Goal: Transaction & Acquisition: Download file/media

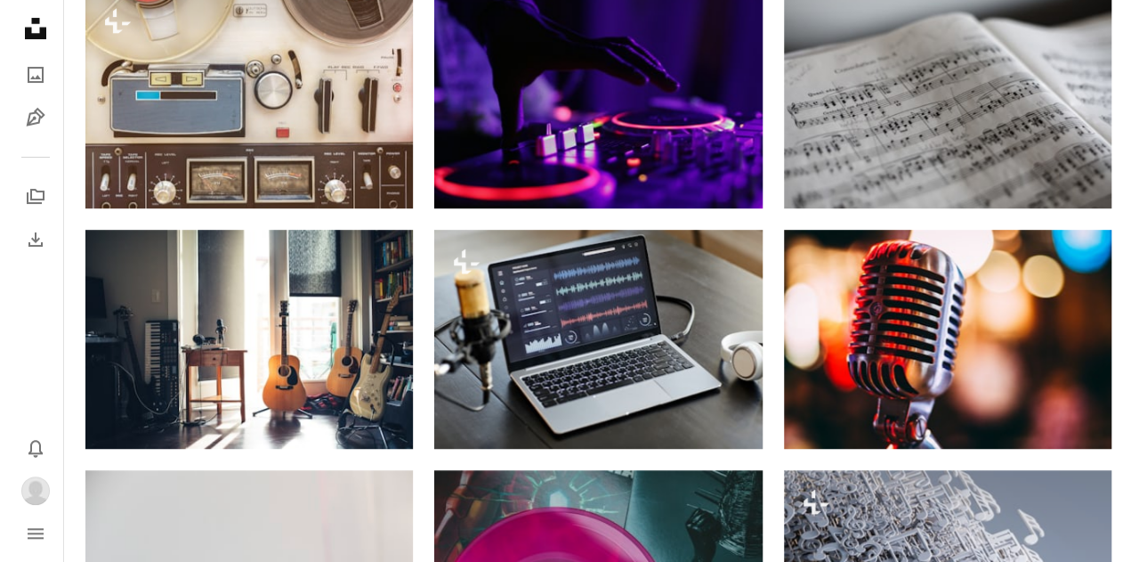
scroll to position [283, 0]
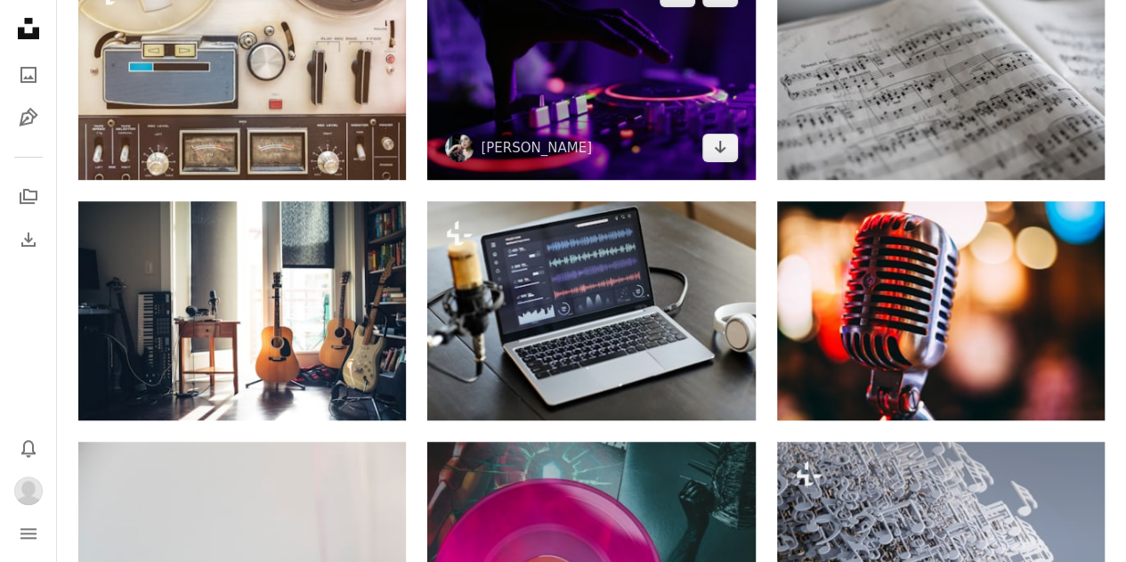
click at [623, 69] on img at bounding box center [591, 70] width 328 height 219
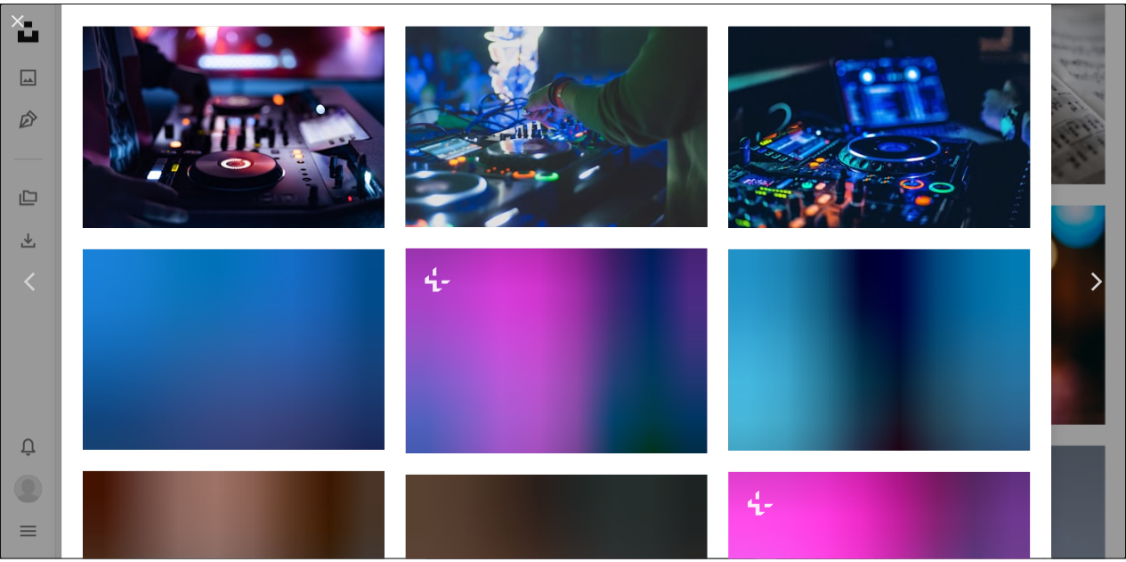
scroll to position [1030, 0]
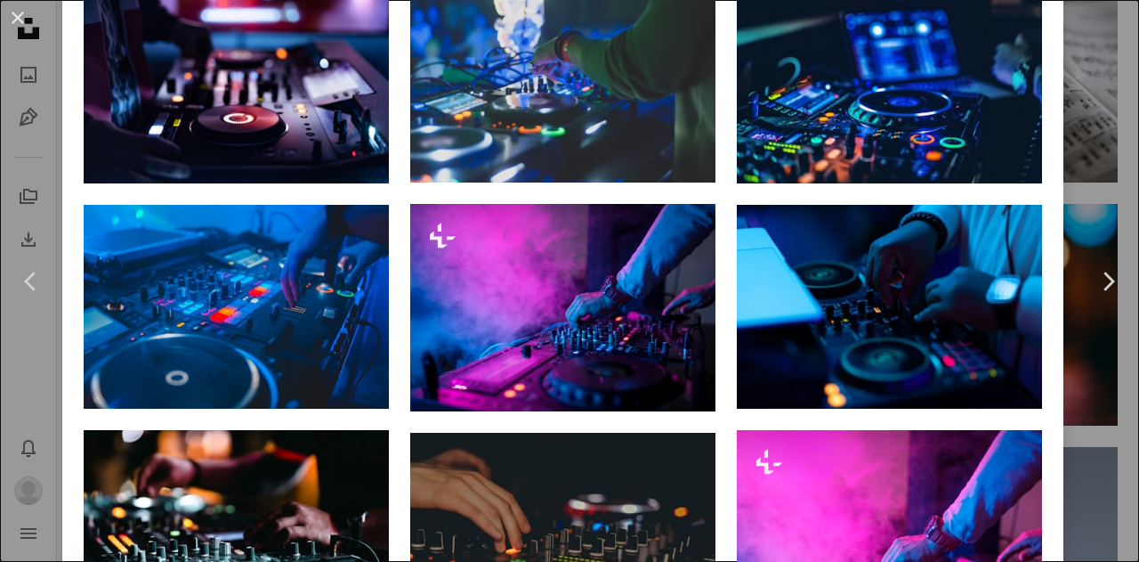
click at [1080, 184] on div "An X shape Chevron left Chevron right [PERSON_NAME] marcelalaskoski A heart A p…" at bounding box center [569, 281] width 1139 height 562
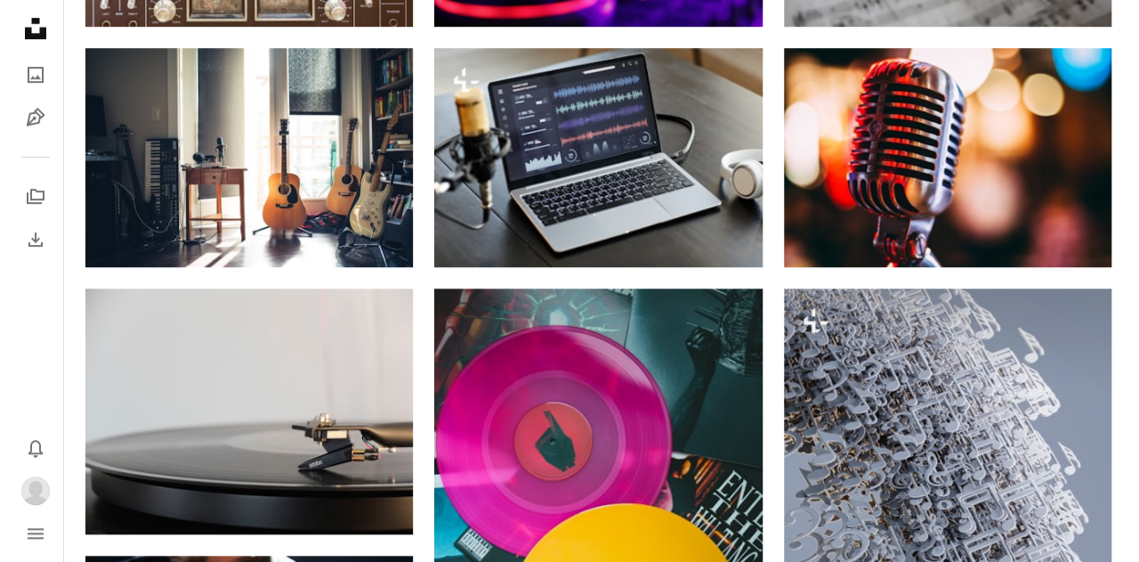
scroll to position [497, 0]
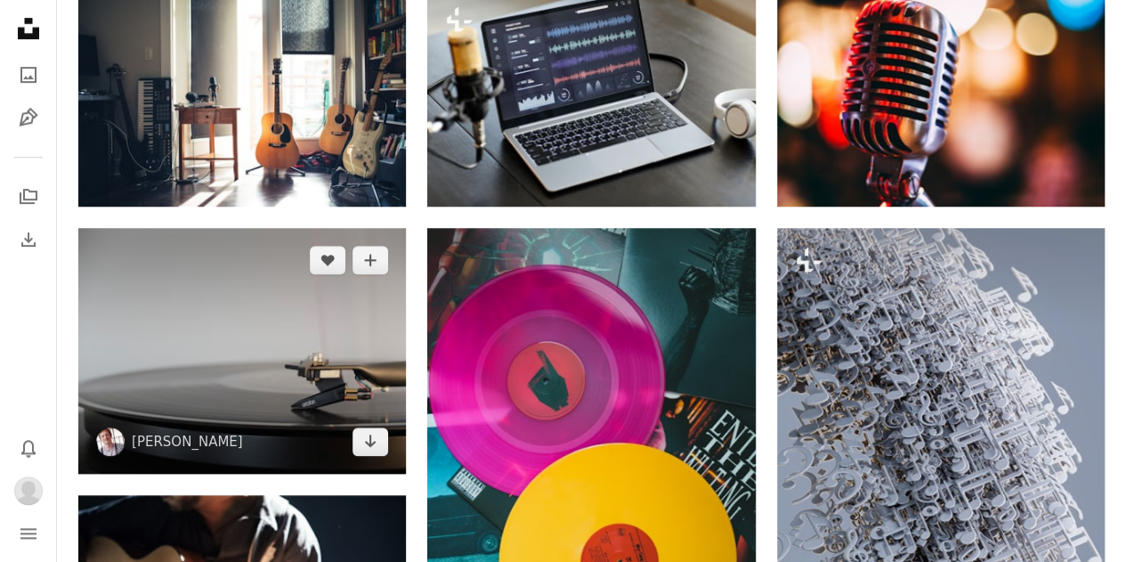
click at [242, 335] on img at bounding box center [242, 351] width 328 height 246
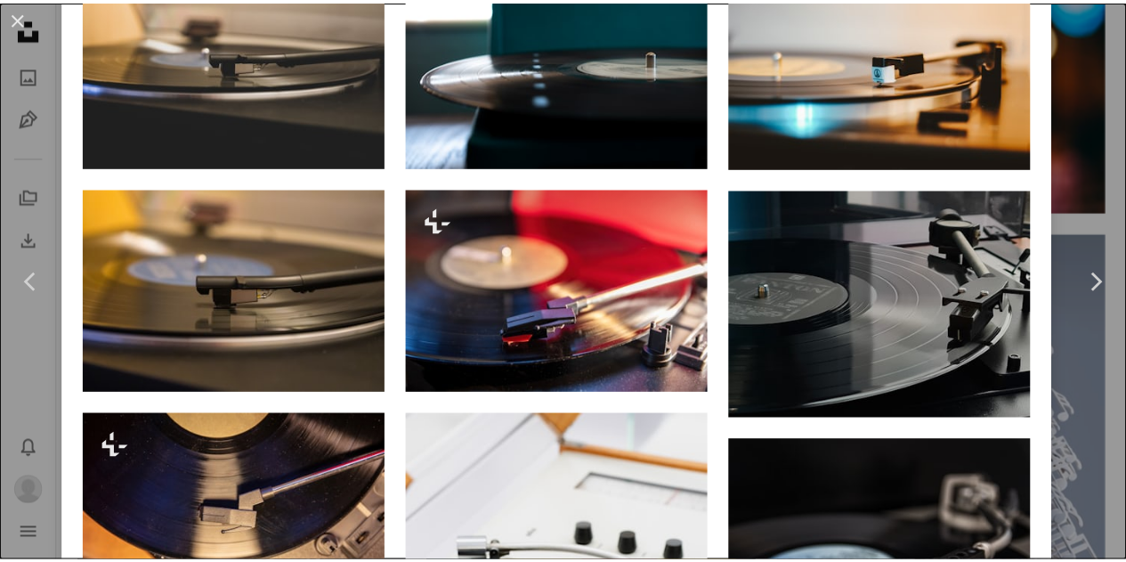
scroll to position [958, 0]
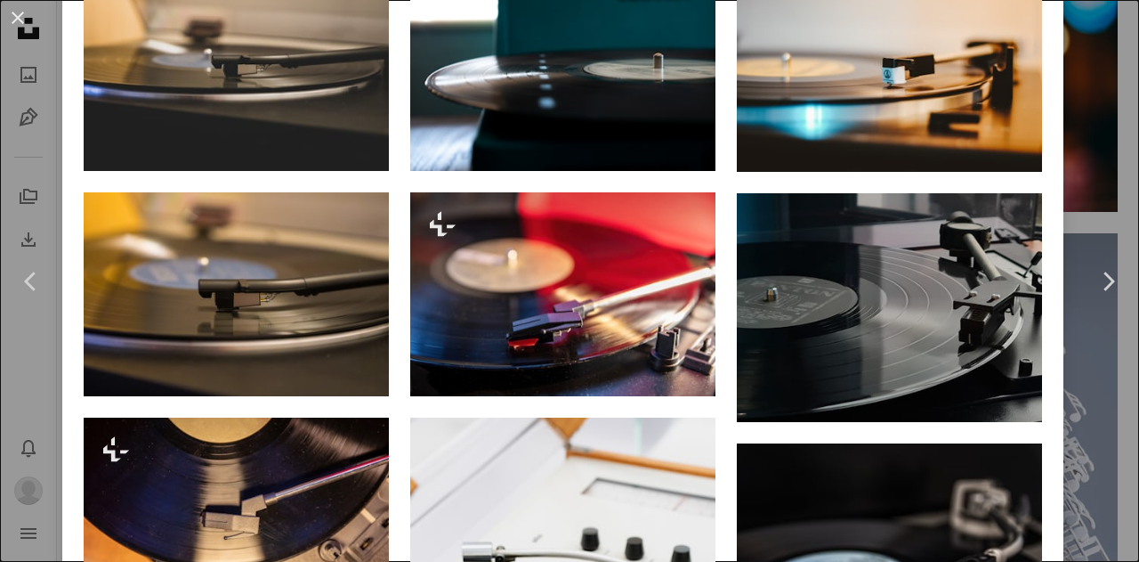
drag, startPoint x: 1093, startPoint y: 109, endPoint x: 1106, endPoint y: 99, distance: 17.1
click at [1102, 109] on div "An X shape Chevron left Chevron right [PERSON_NAME] adkorte A heart A plus sign…" at bounding box center [569, 281] width 1139 height 562
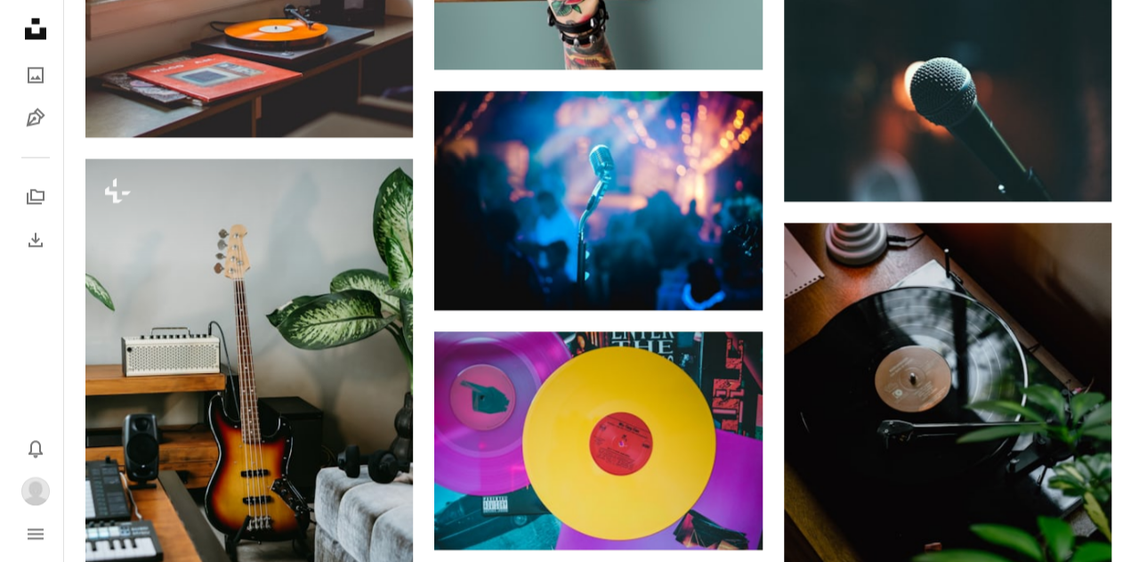
scroll to position [4715, 0]
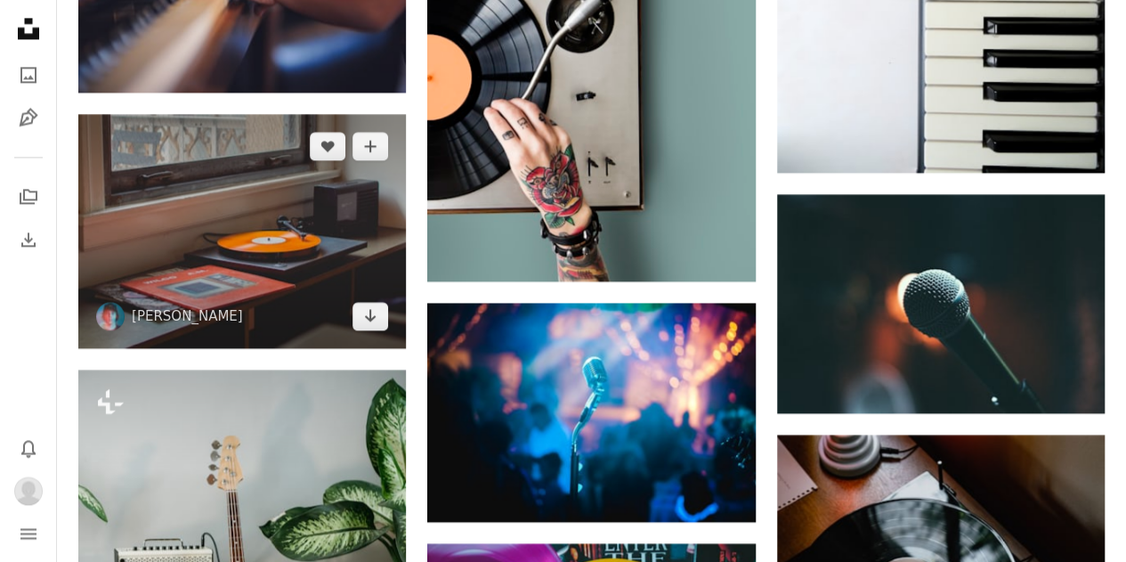
click at [345, 266] on img at bounding box center [242, 231] width 328 height 234
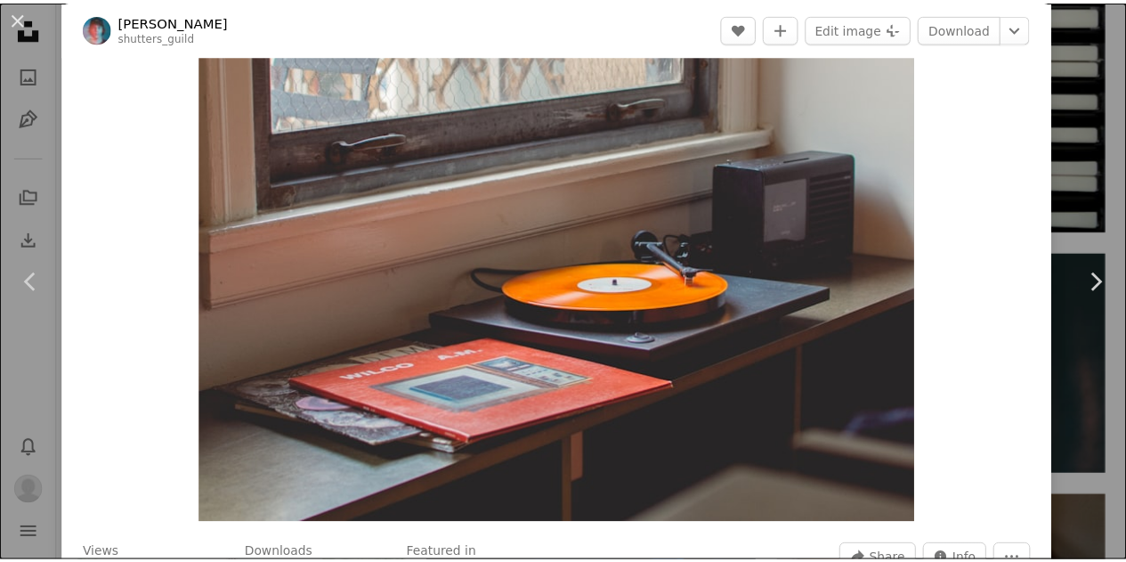
scroll to position [89, 0]
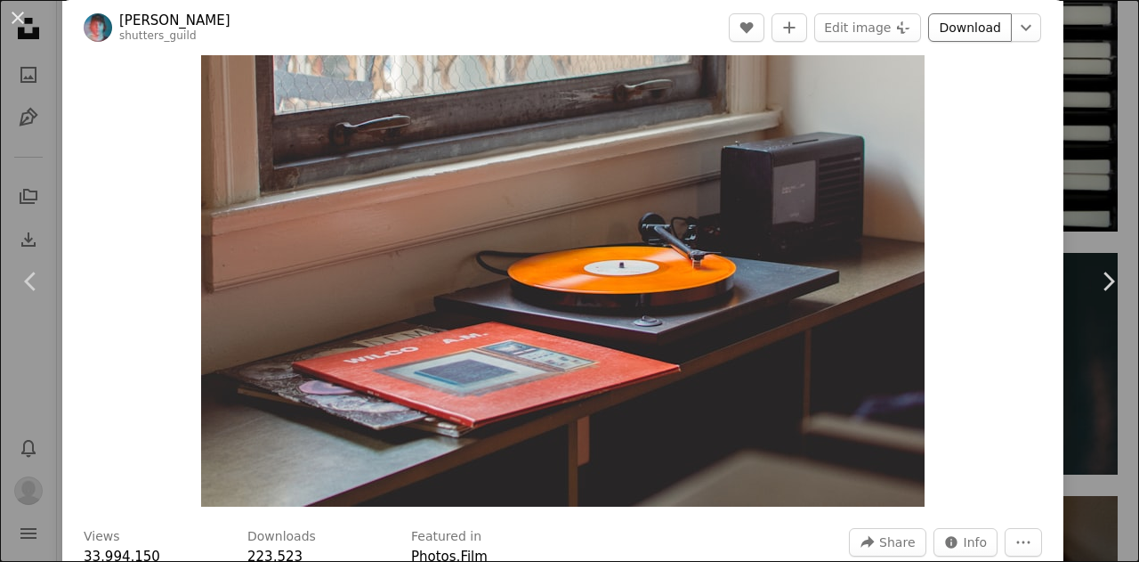
click at [970, 24] on link "Download" at bounding box center [970, 27] width 84 height 28
click at [1077, 62] on div "An X shape Chevron left Chevron right [PERSON_NAME] shutters_guild A heart A pl…" at bounding box center [569, 281] width 1139 height 562
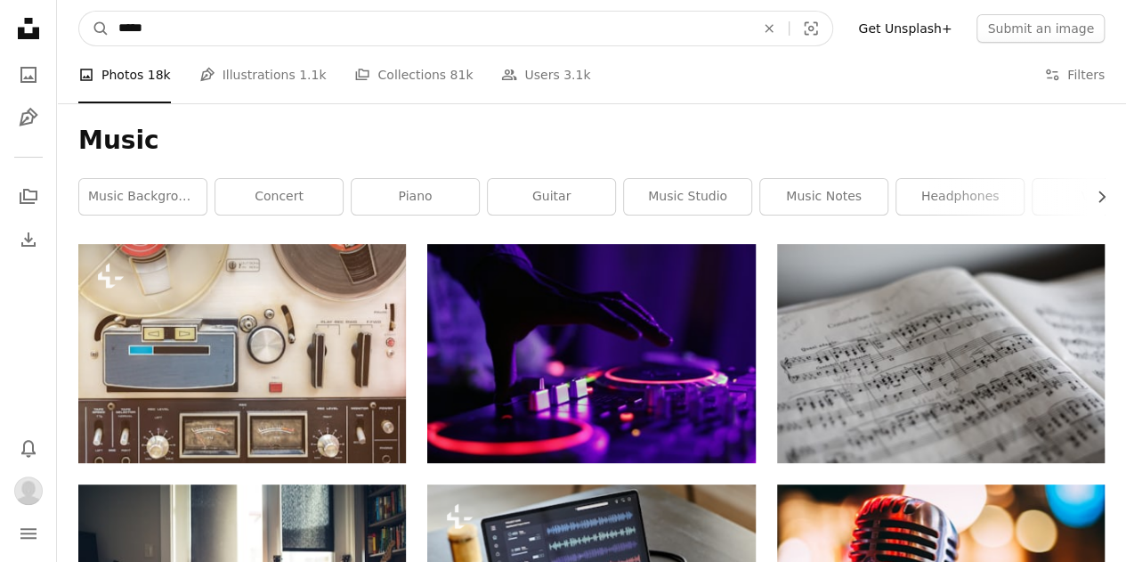
click at [333, 42] on input "*****" at bounding box center [429, 29] width 640 height 34
type input "**********"
click button "A magnifying glass" at bounding box center [94, 29] width 30 height 34
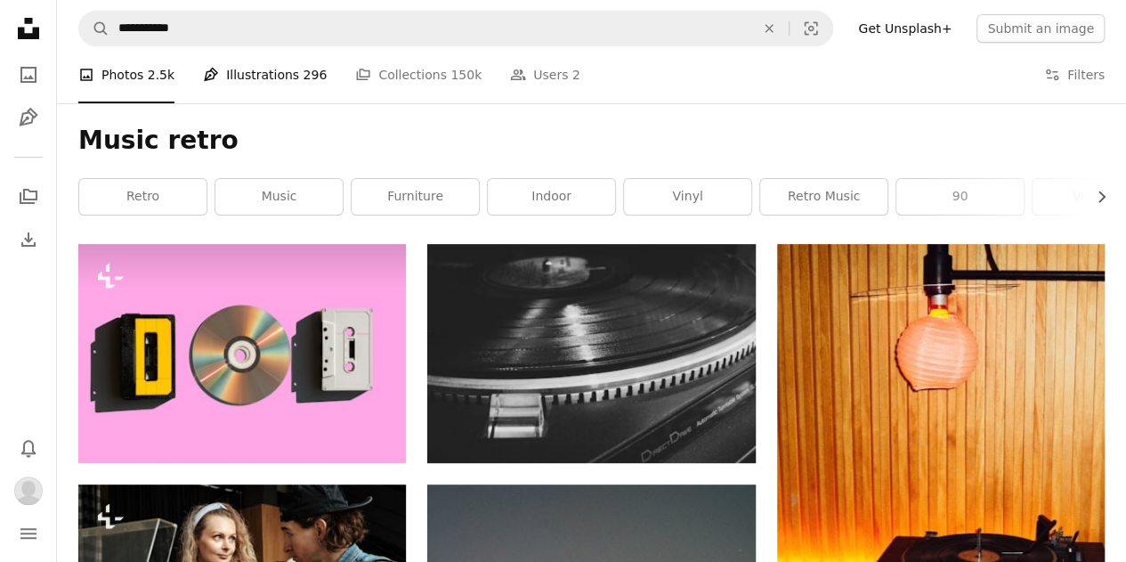
click at [248, 72] on link "Pen Tool Illustrations 296" at bounding box center [265, 74] width 124 height 57
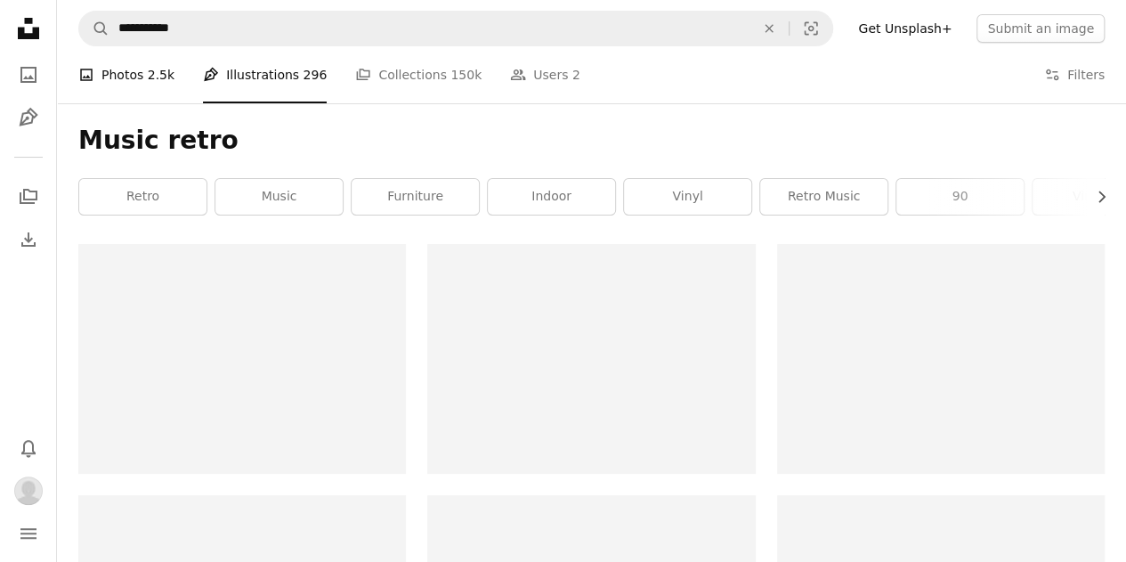
click at [148, 76] on span "2.5k" at bounding box center [161, 75] width 27 height 20
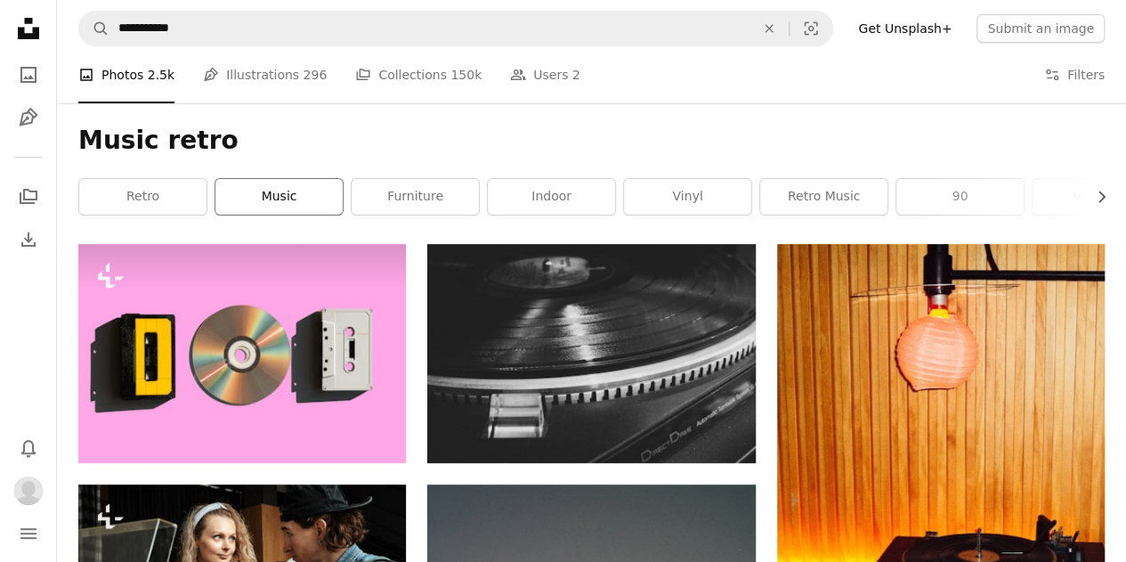
click at [284, 199] on link "music" at bounding box center [278, 197] width 127 height 36
click at [165, 191] on link "retro" at bounding box center [142, 197] width 127 height 36
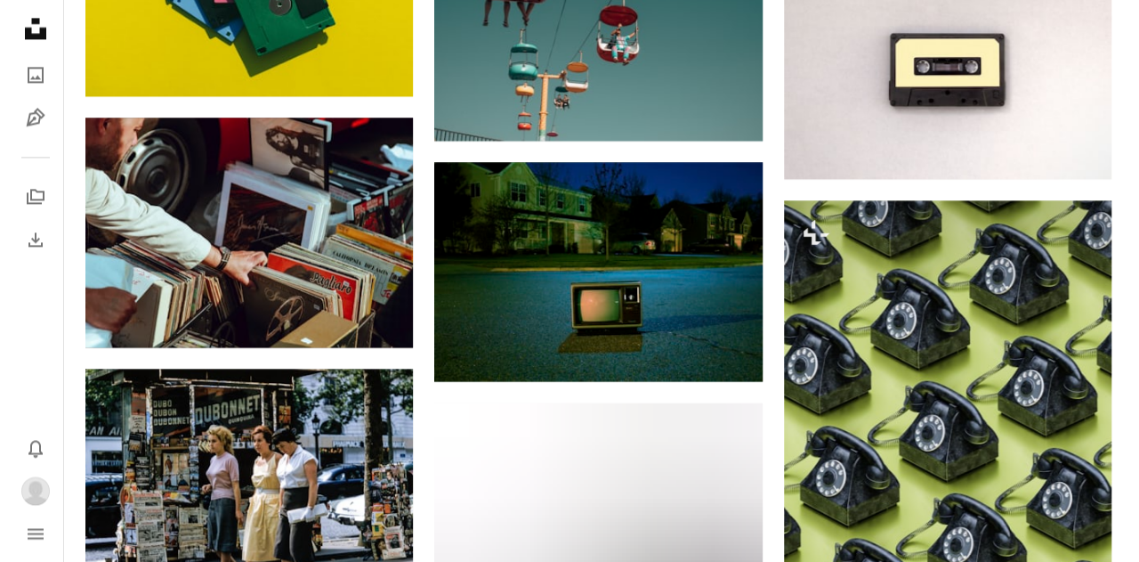
scroll to position [1280, 0]
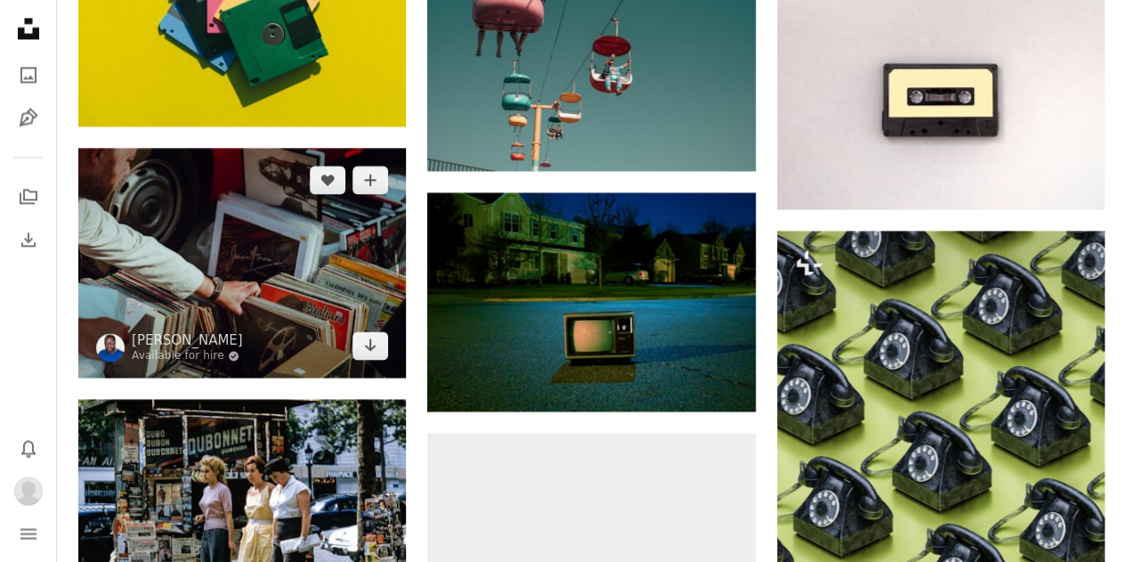
click at [282, 273] on img at bounding box center [242, 263] width 328 height 230
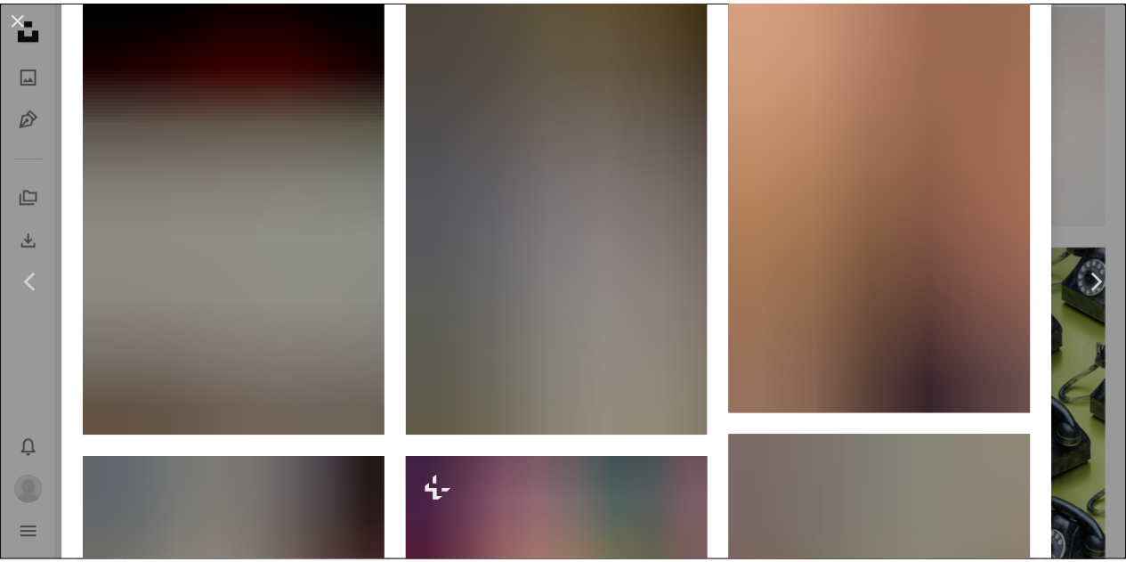
scroll to position [2017, 0]
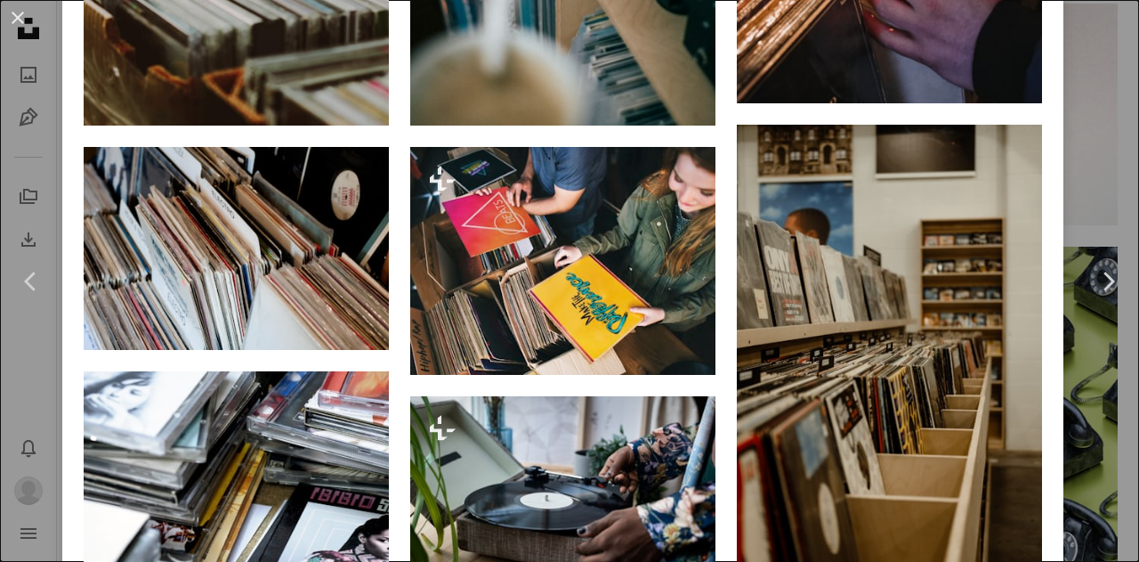
click at [1105, 161] on div "An X shape Chevron left Chevron right [PERSON_NAME] Onojeghuo Available for hir…" at bounding box center [569, 281] width 1139 height 562
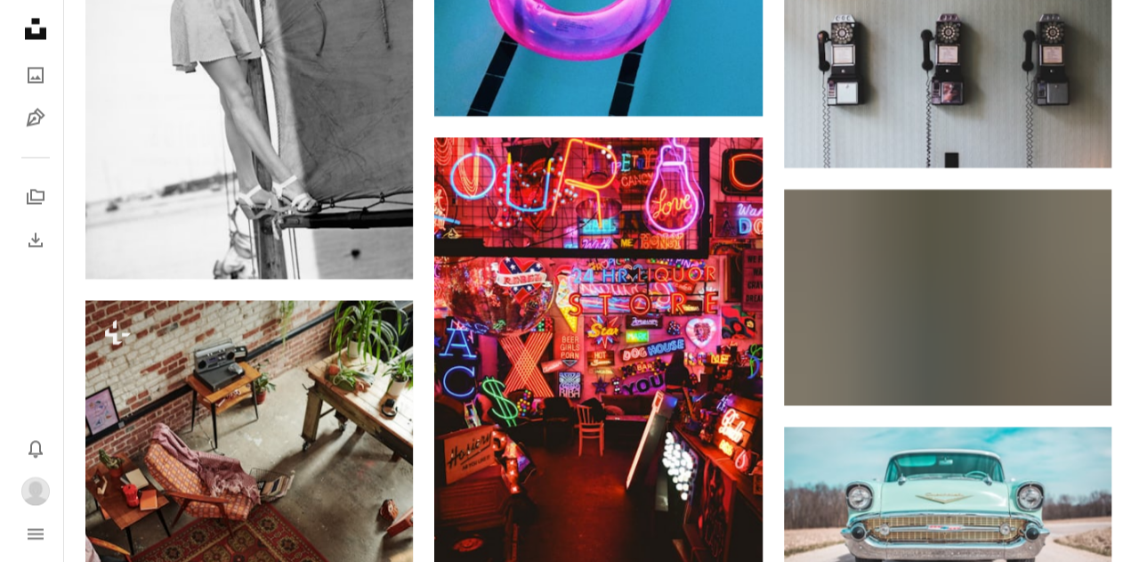
scroll to position [4959, 0]
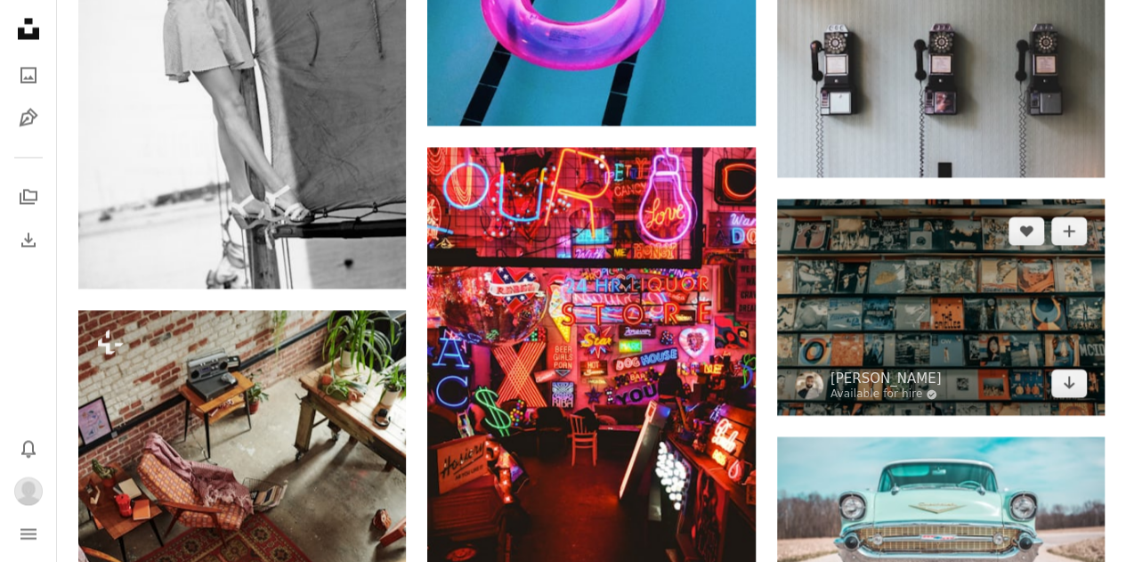
click at [954, 303] on img at bounding box center [941, 306] width 328 height 216
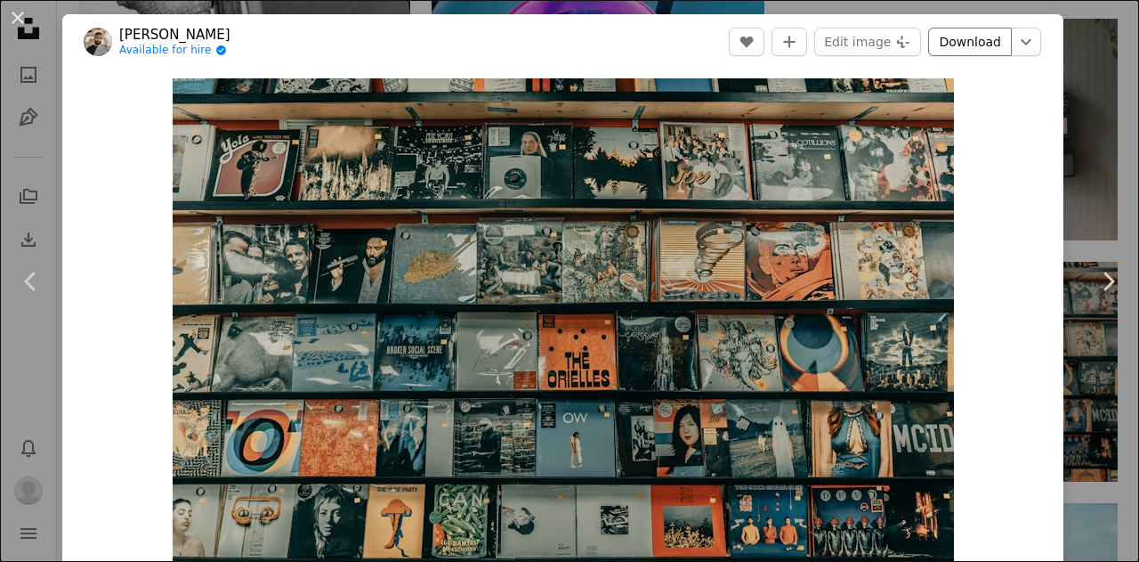
click at [957, 48] on link "Download" at bounding box center [970, 42] width 84 height 28
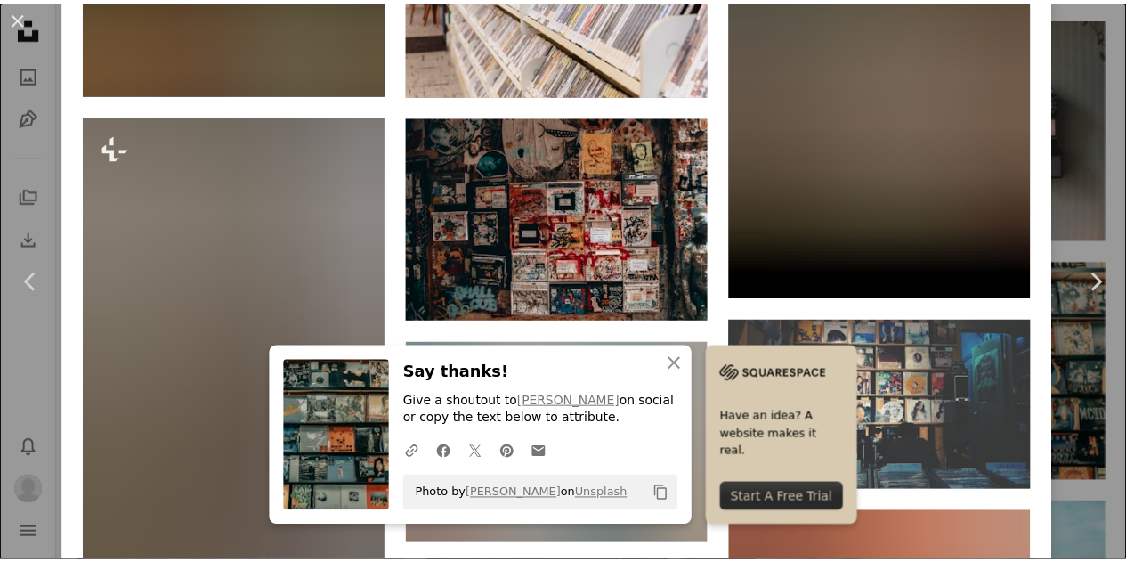
scroll to position [1421, 0]
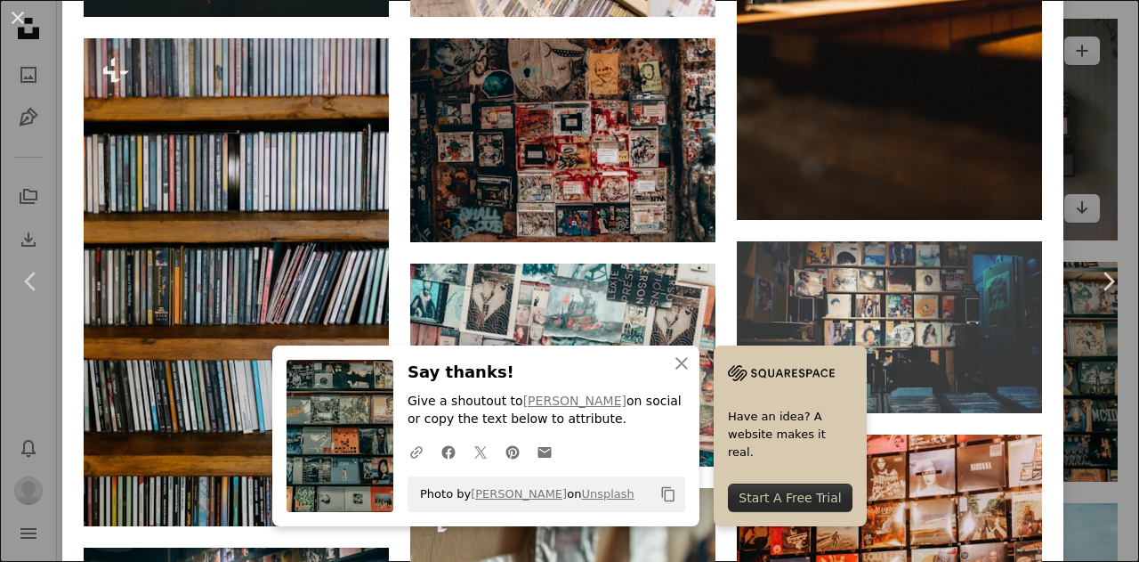
drag, startPoint x: 1071, startPoint y: 180, endPoint x: 1090, endPoint y: 171, distance: 21.5
click at [1071, 179] on div "An X shape Chevron left Chevron right An X shape Close Say thanks! Give a shout…" at bounding box center [569, 281] width 1139 height 562
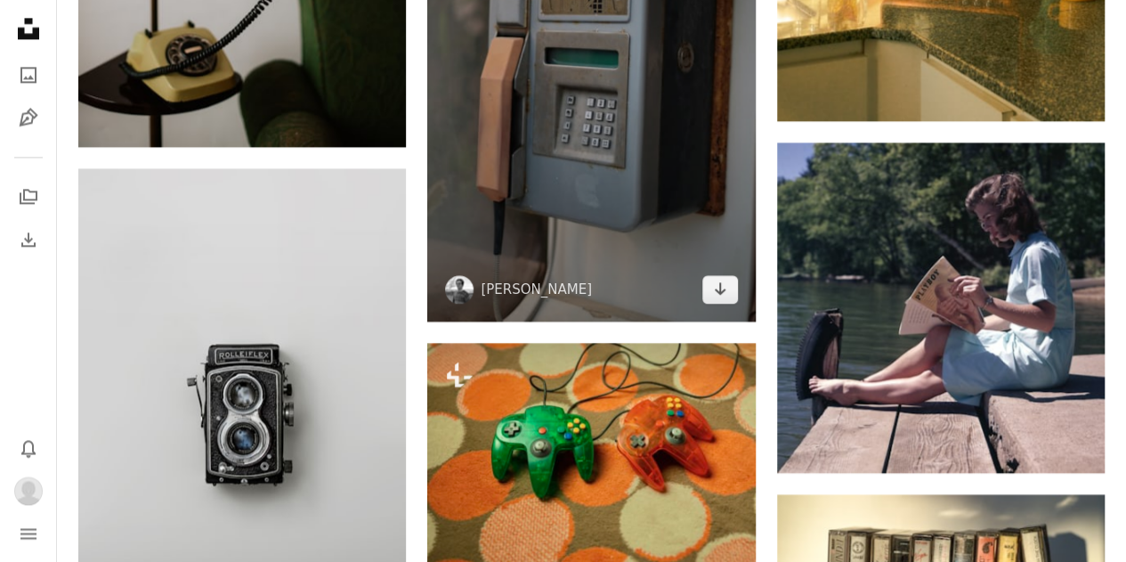
scroll to position [8005, 0]
